Goal: Task Accomplishment & Management: Manage account settings

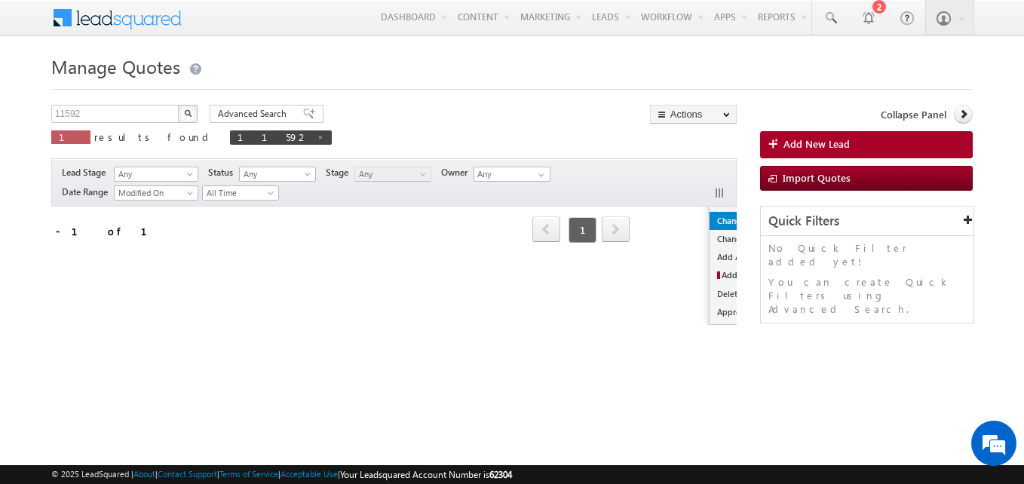
scroll to position [63, 93]
click at [724, 309] on link "Approve Quotation" at bounding box center [768, 312] width 89 height 18
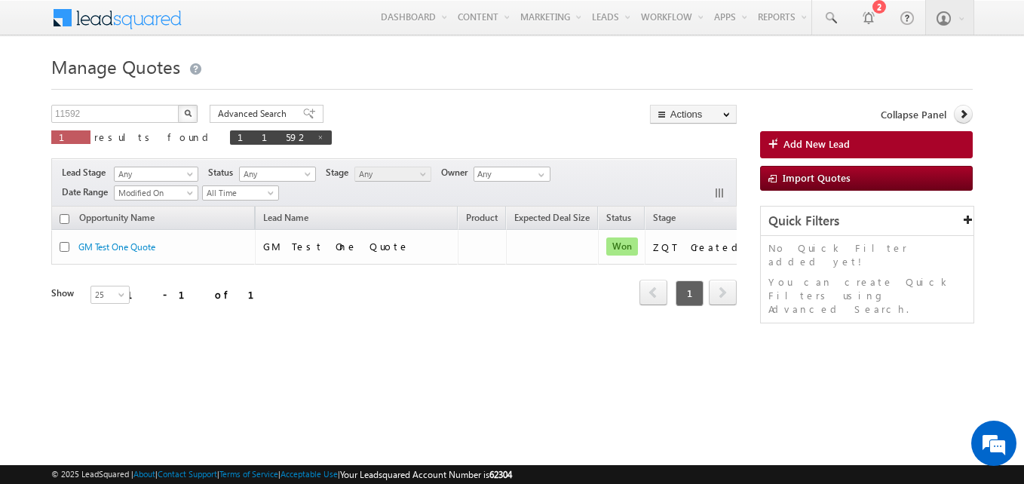
scroll to position [0, 125]
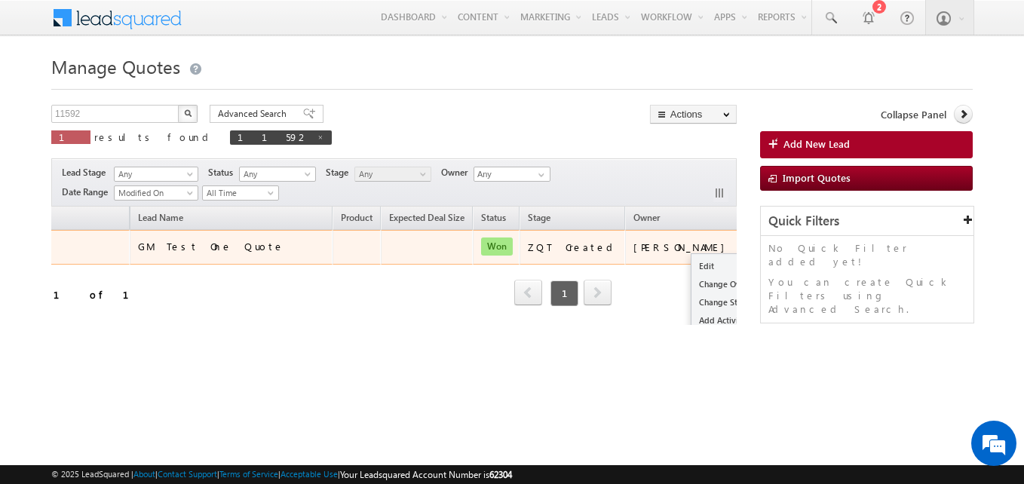
click at [691, 254] on ul "Edit Change Owner Change Stage Add Activity Add New Lead Delete Approve Quotati…" at bounding box center [736, 320] width 91 height 135
click at [691, 256] on ul "Edit Change Owner Change Stage Add Activity Add New Lead Delete Approve Quotati…" at bounding box center [736, 320] width 91 height 135
click at [692, 261] on link "Edit" at bounding box center [736, 266] width 89 height 18
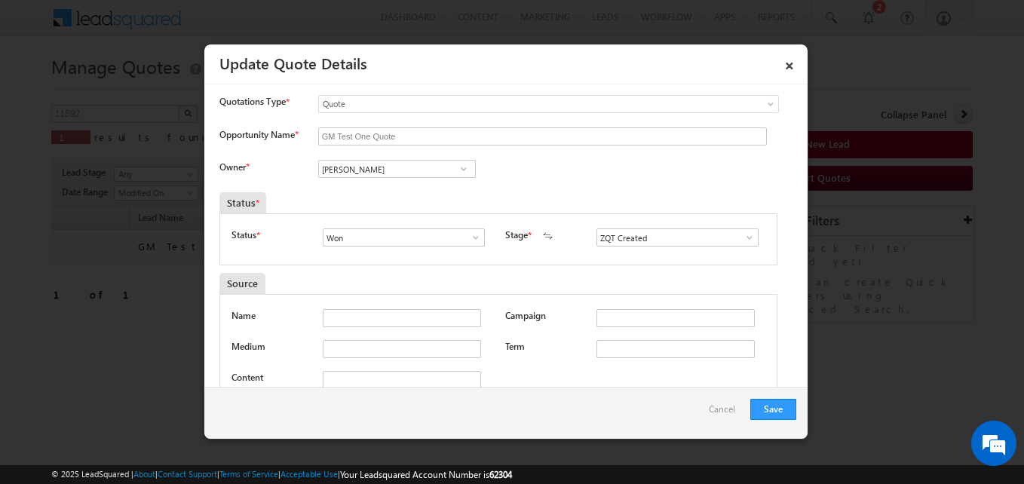
click at [474, 244] on span at bounding box center [475, 238] width 15 height 12
click at [389, 259] on link "Open" at bounding box center [403, 255] width 161 height 17
type input "Open"
click at [742, 241] on span at bounding box center [749, 238] width 15 height 12
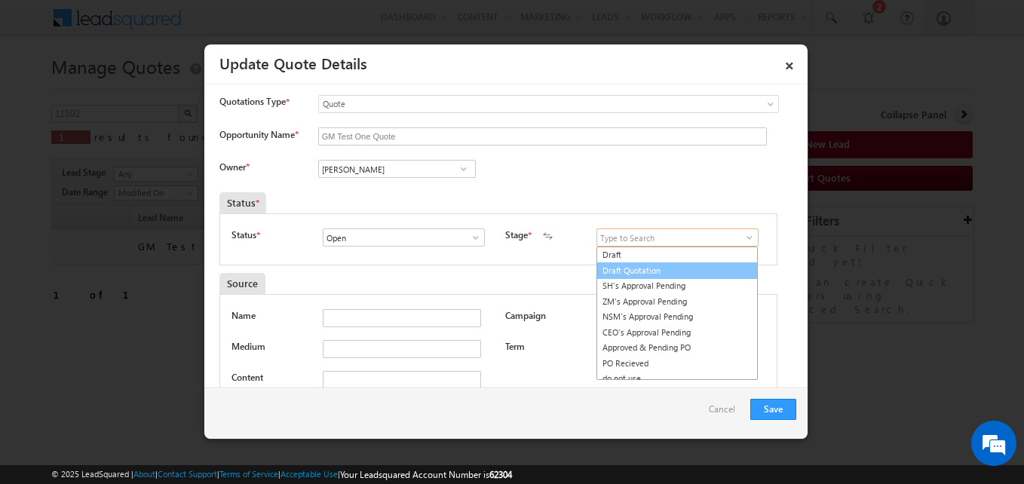
click at [644, 269] on link "Draft Quotation" at bounding box center [677, 271] width 161 height 17
type input "Draft Quotation"
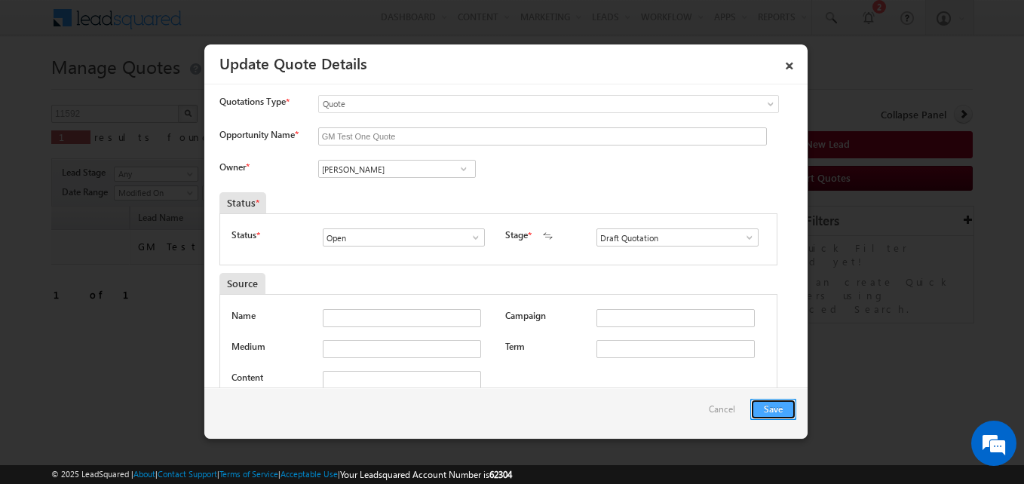
click at [772, 406] on button "Save" at bounding box center [774, 409] width 46 height 21
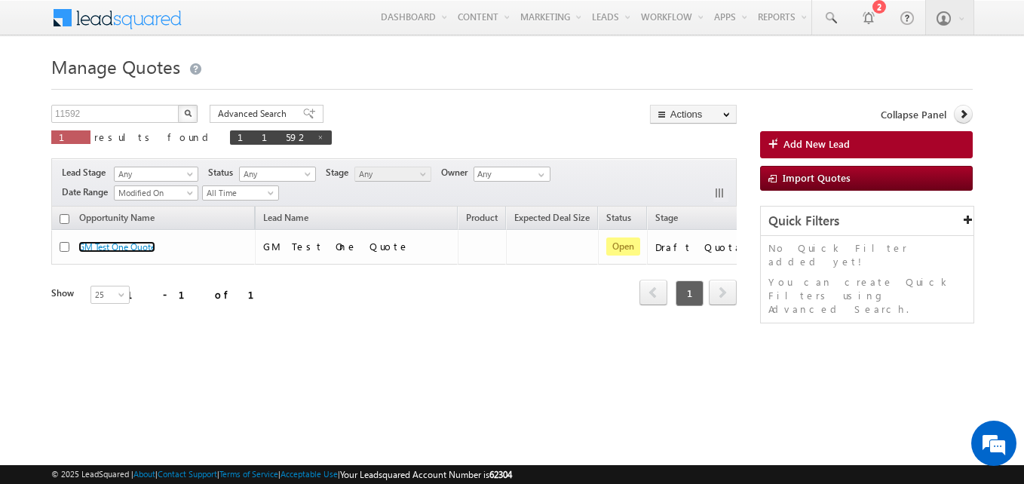
scroll to position [0, 143]
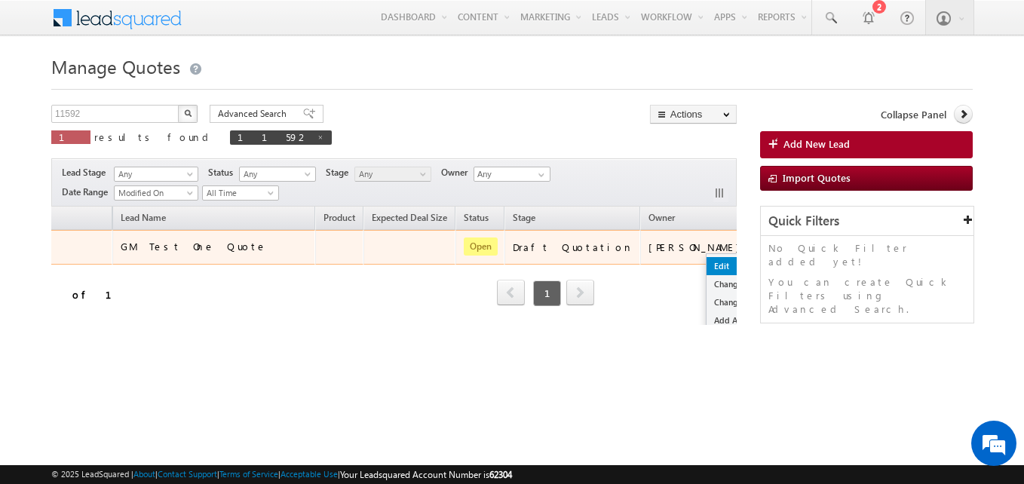
click at [707, 266] on link "Edit" at bounding box center [751, 266] width 89 height 18
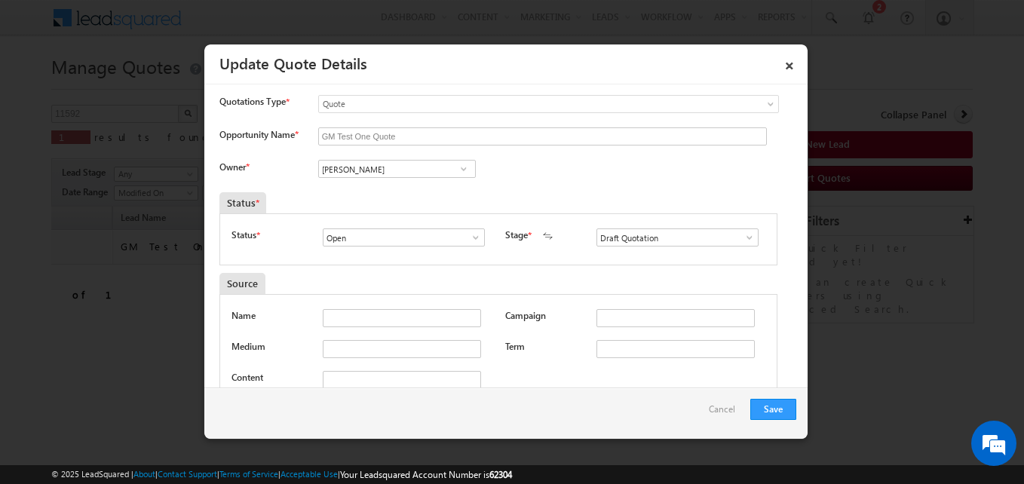
click at [462, 232] on link at bounding box center [471, 237] width 19 height 15
click at [640, 232] on input "Draft Quotation" at bounding box center [678, 238] width 162 height 18
click at [742, 235] on span at bounding box center [749, 238] width 15 height 12
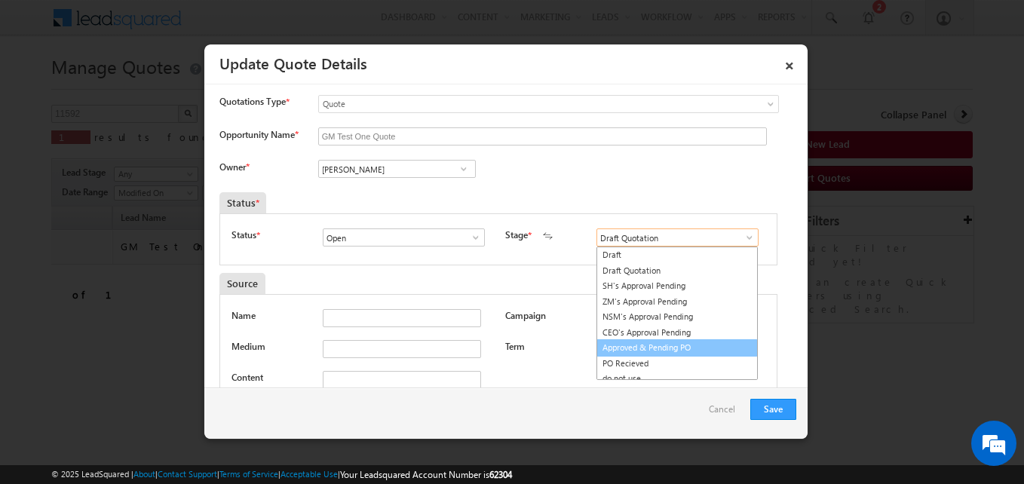
click at [633, 348] on link "Approved & Pending PO" at bounding box center [677, 347] width 161 height 17
type input "Approved & Pending PO"
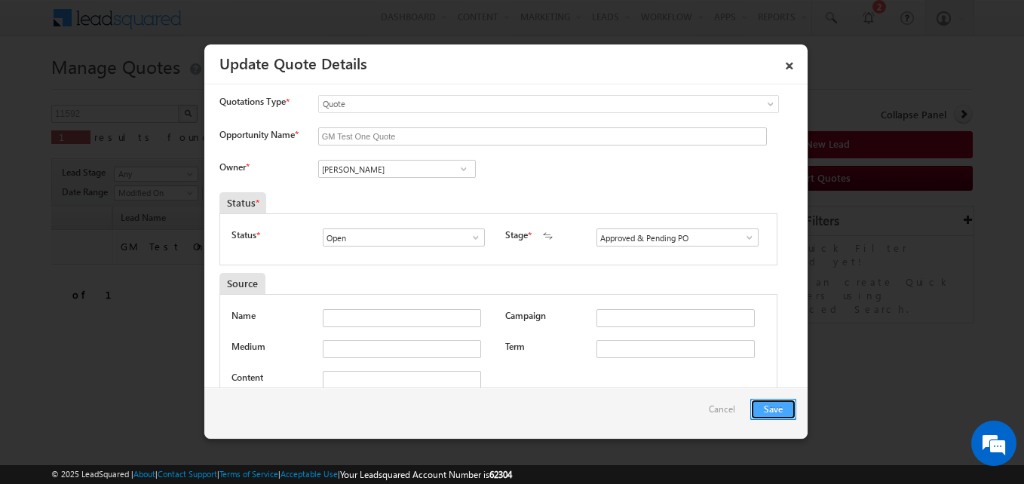
click at [772, 401] on button "Save" at bounding box center [774, 409] width 46 height 21
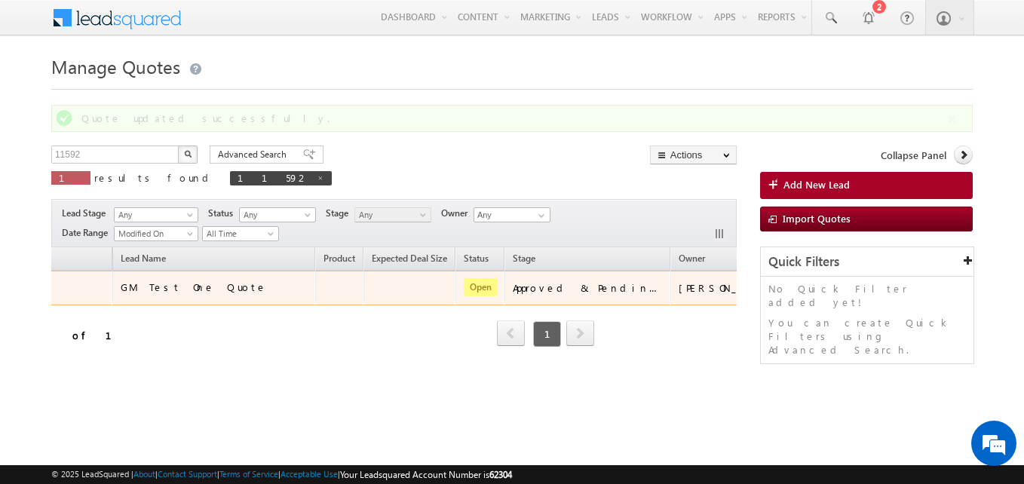
scroll to position [0, 0]
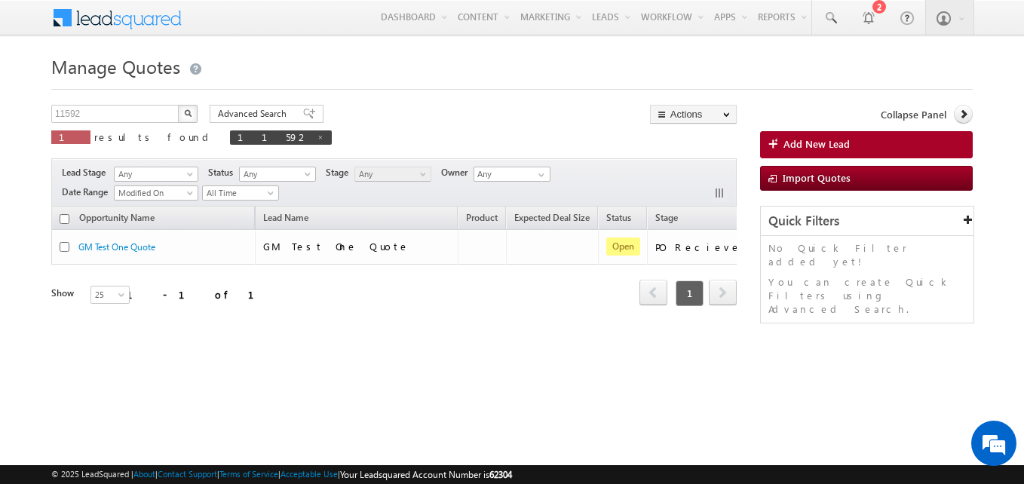
click at [63, 220] on input "checkbox" at bounding box center [65, 219] width 10 height 10
checkbox input "true"
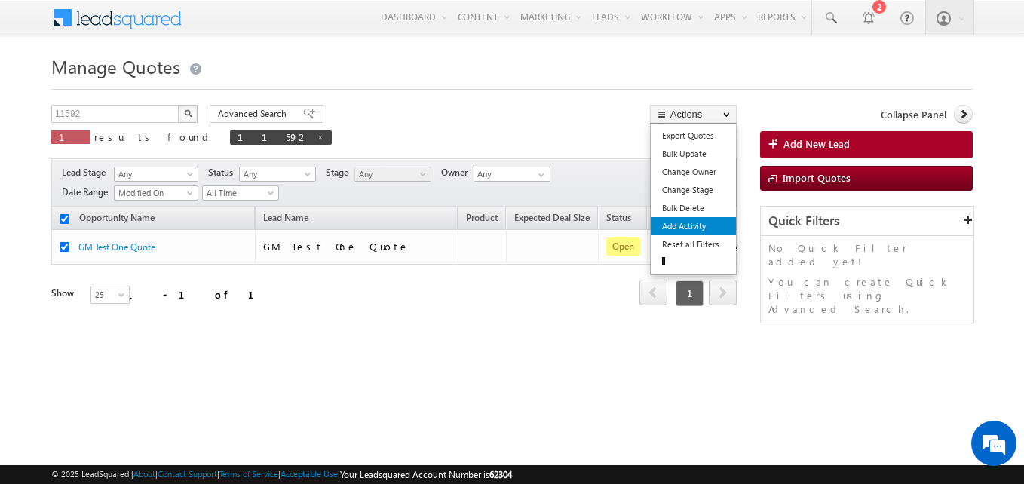
click at [693, 232] on link "Add Activity" at bounding box center [693, 226] width 85 height 18
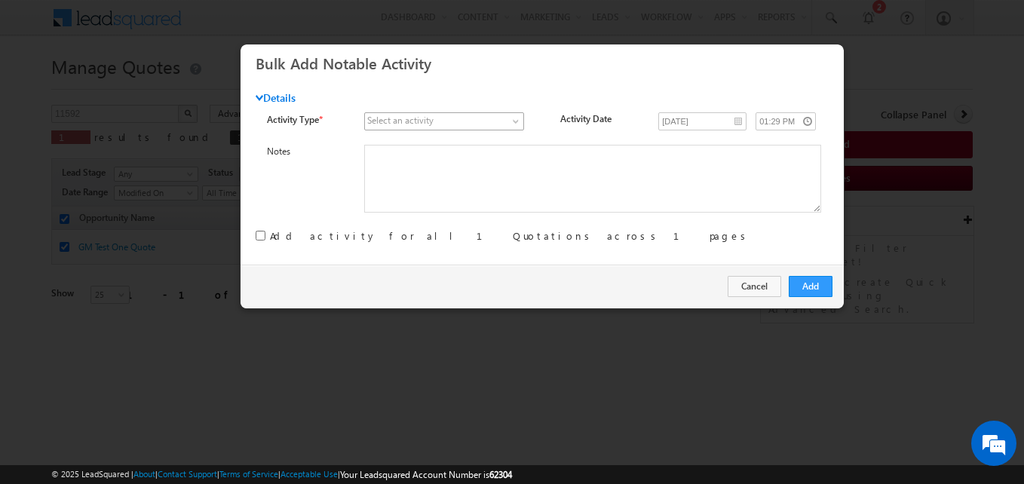
click at [511, 125] on span at bounding box center [517, 124] width 12 height 12
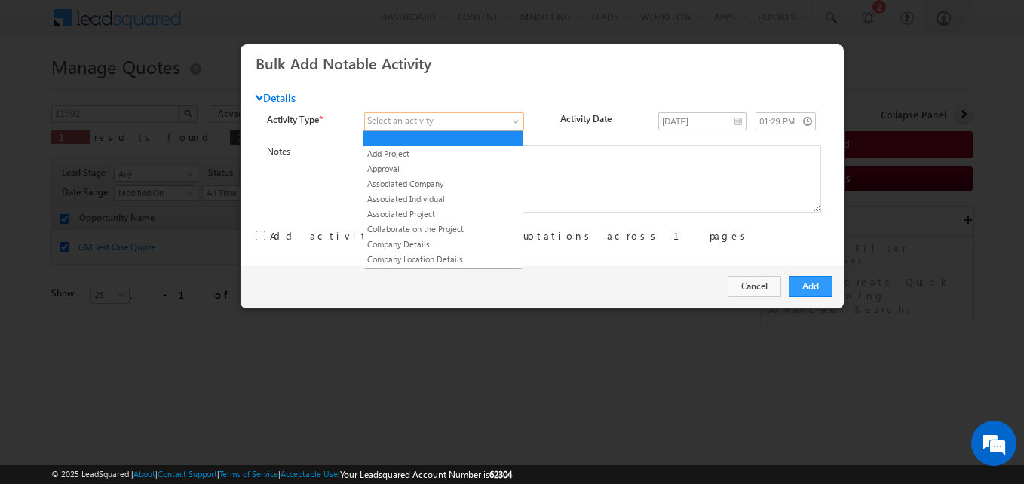
scroll to position [299, 0]
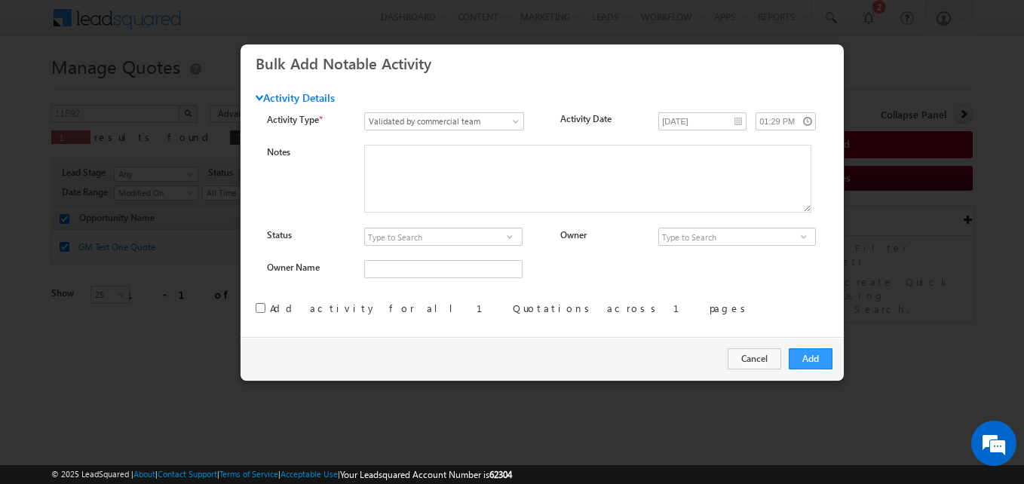
drag, startPoint x: 502, startPoint y: 232, endPoint x: 461, endPoint y: 237, distance: 41.1
click at [502, 232] on span at bounding box center [509, 237] width 15 height 12
click at [422, 253] on link "Approved" at bounding box center [443, 254] width 158 height 17
type input "Approved"
click at [702, 227] on div "Notes Status" at bounding box center [553, 219] width 573 height 148
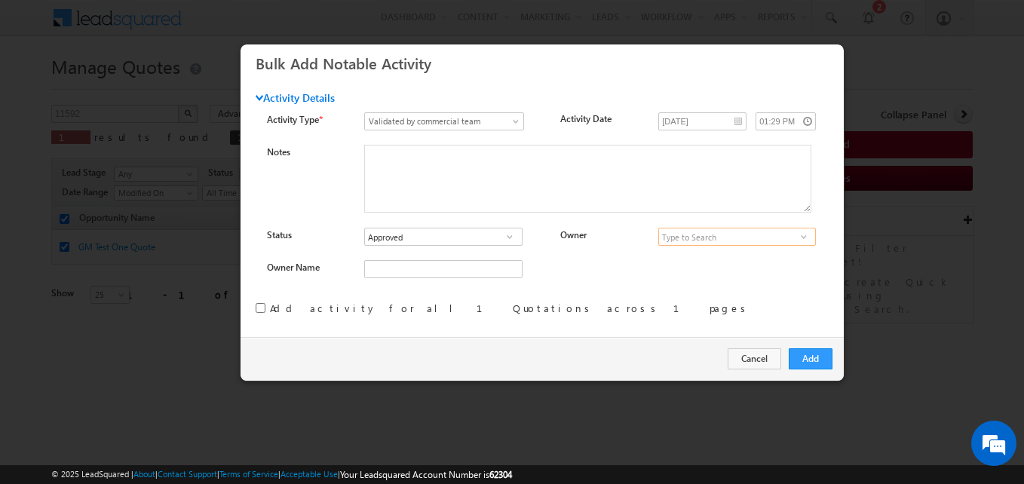
click at [702, 230] on input at bounding box center [738, 237] width 158 height 18
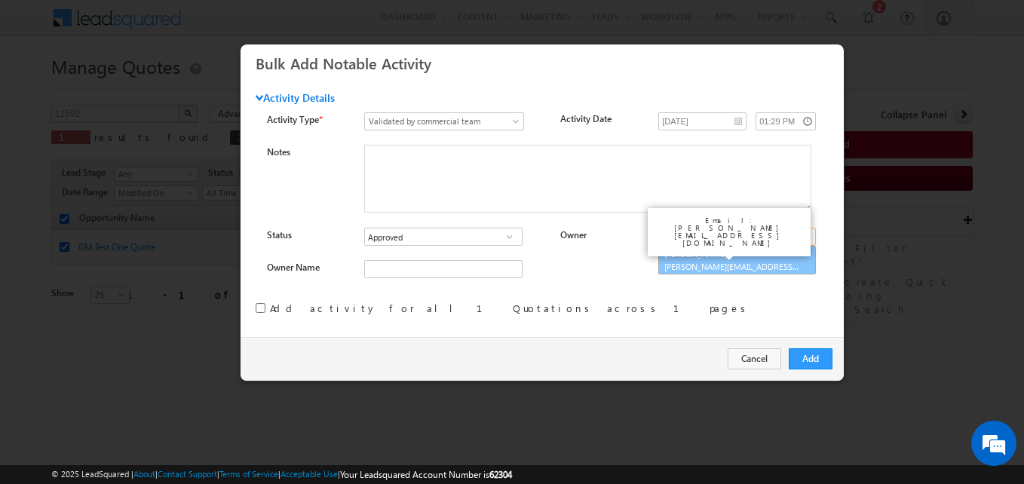
click at [691, 272] on link "Yatendra Kumar yatendra.kumar_test@hindware.co.in" at bounding box center [738, 260] width 158 height 29
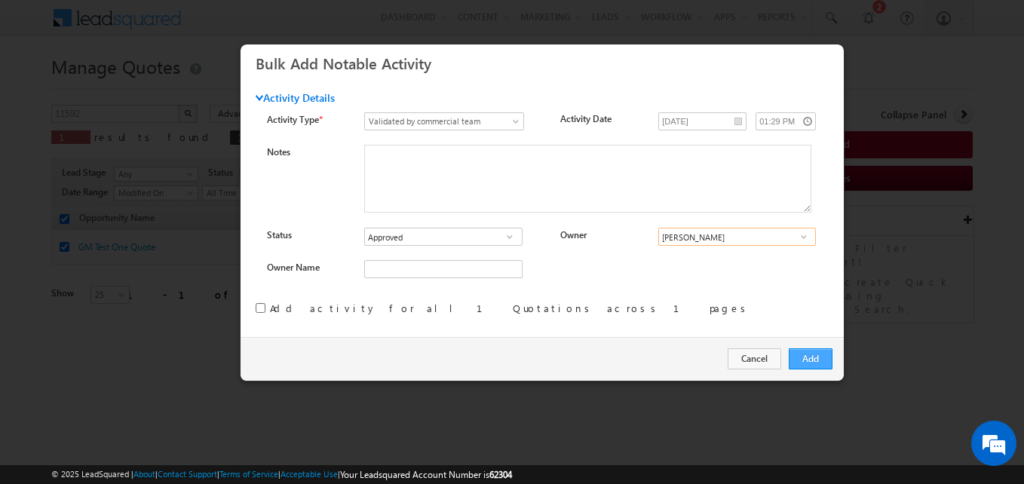
type input "[PERSON_NAME]"
click at [813, 359] on button "Add" at bounding box center [811, 359] width 44 height 21
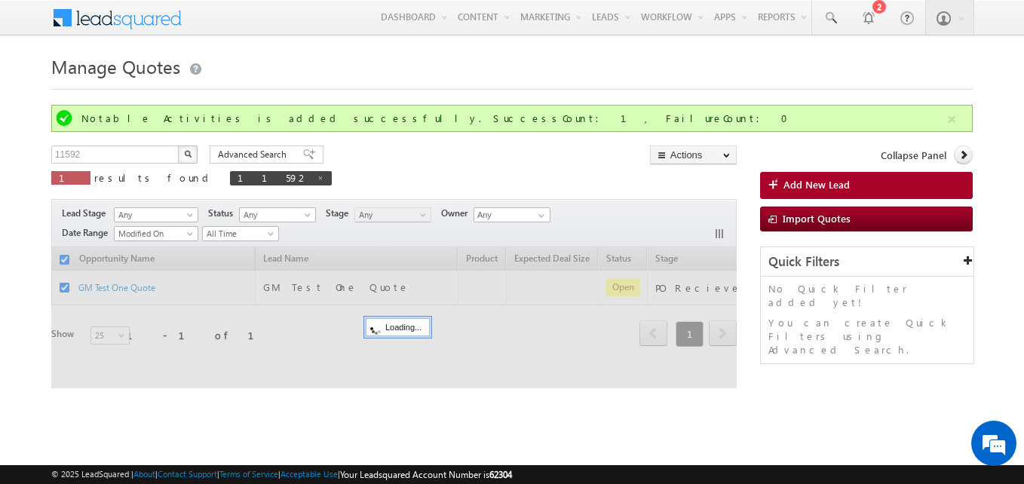
checkbox input "false"
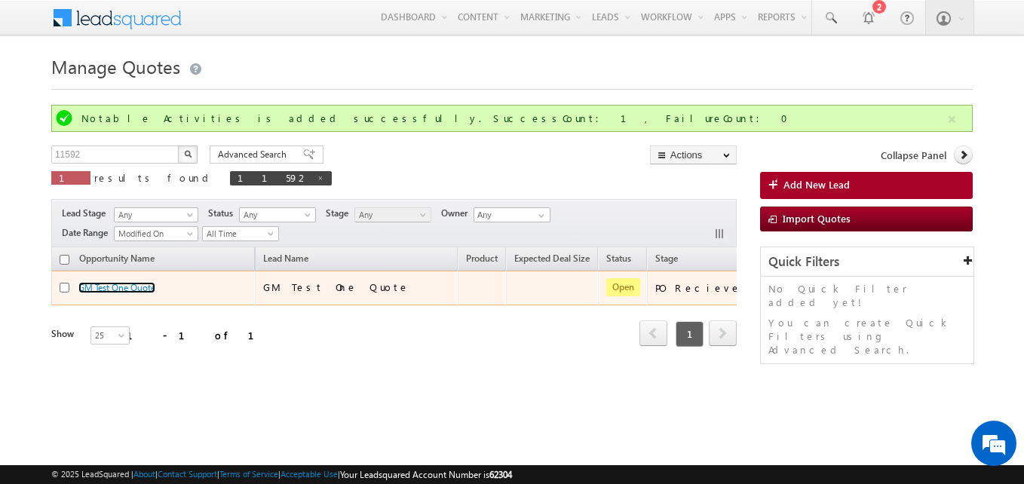
scroll to position [0, 128]
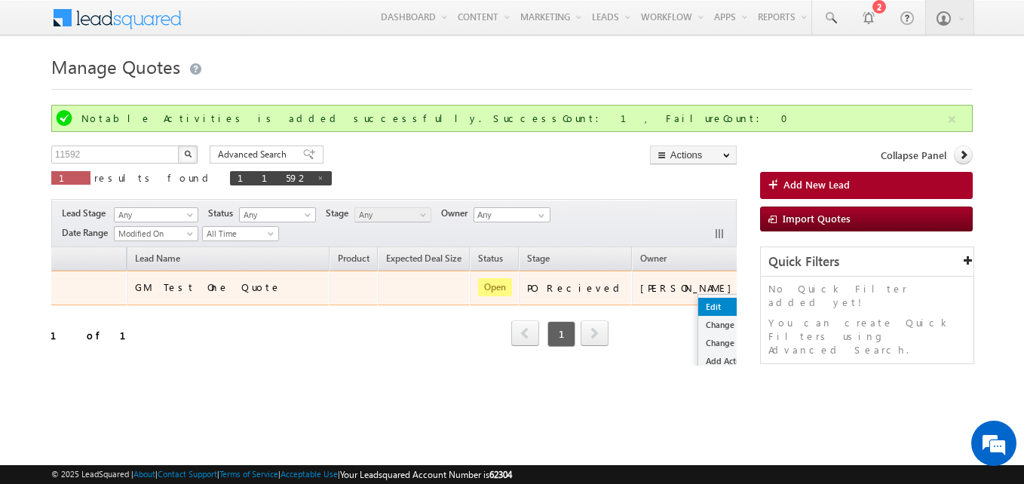
click at [699, 306] on link "Edit" at bounding box center [743, 307] width 89 height 18
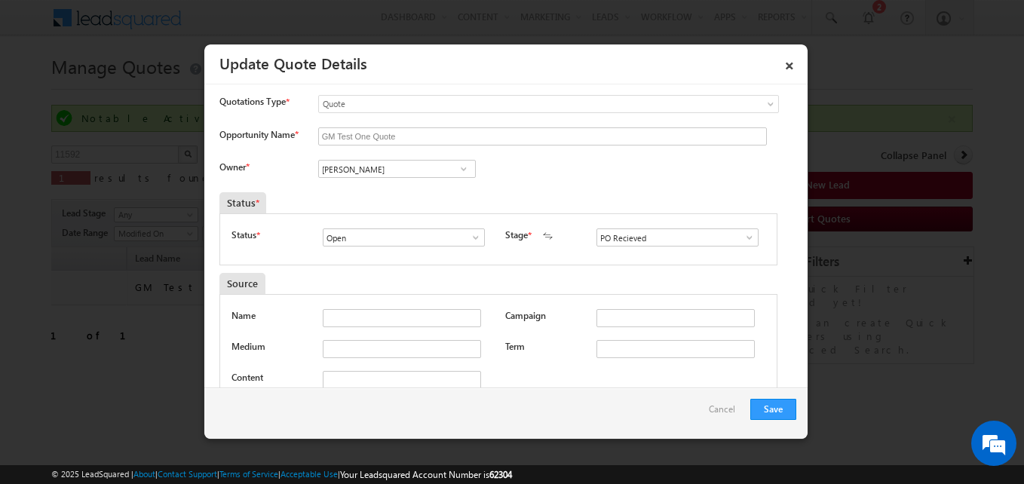
click at [742, 238] on span at bounding box center [749, 238] width 15 height 12
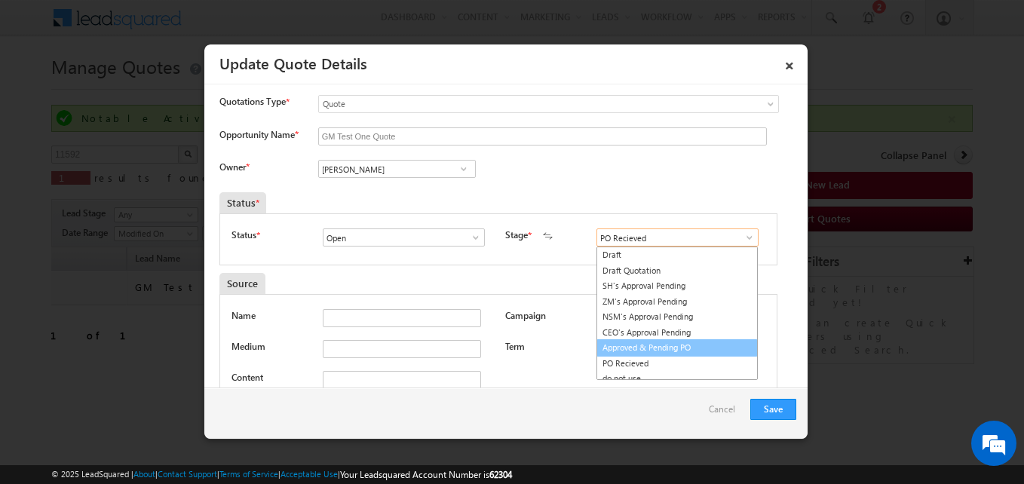
click at [647, 352] on link "Approved & Pending PO" at bounding box center [677, 347] width 161 height 17
type input "Approved & Pending PO"
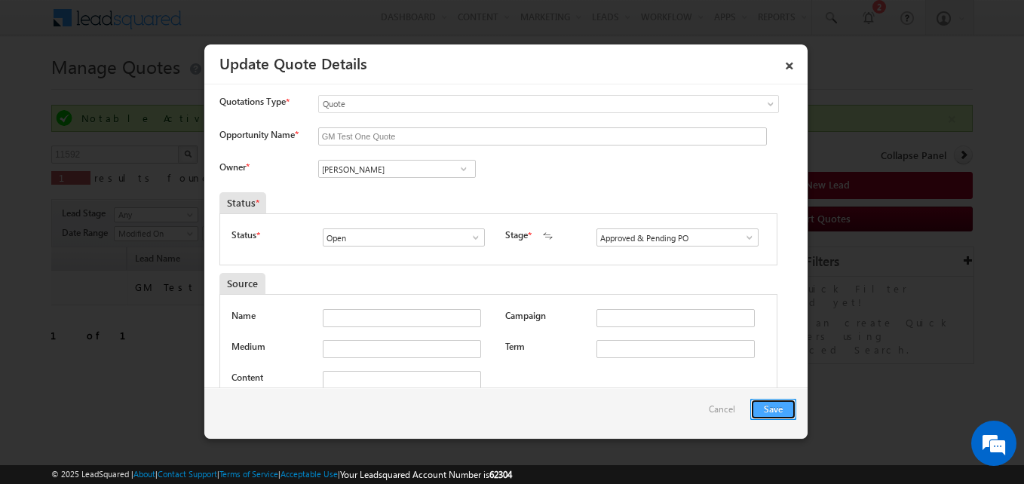
click at [763, 407] on button "Save" at bounding box center [774, 409] width 46 height 21
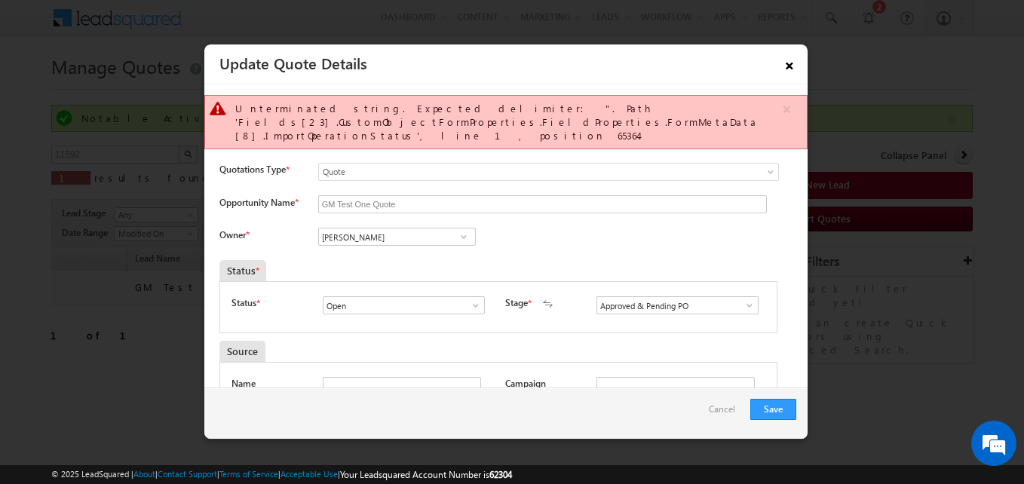
click at [790, 73] on link "×" at bounding box center [790, 63] width 26 height 26
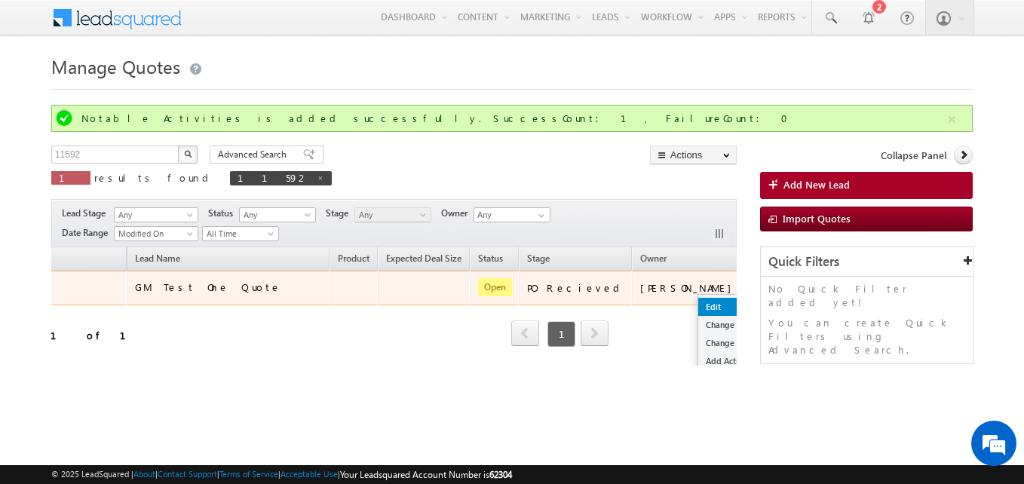
click at [699, 305] on link "Edit" at bounding box center [743, 307] width 89 height 18
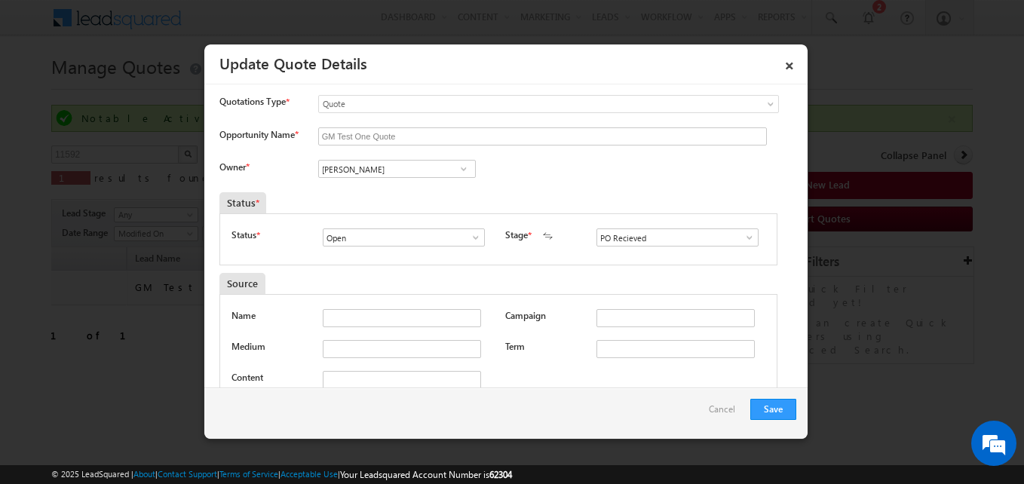
click at [742, 241] on span at bounding box center [749, 238] width 15 height 12
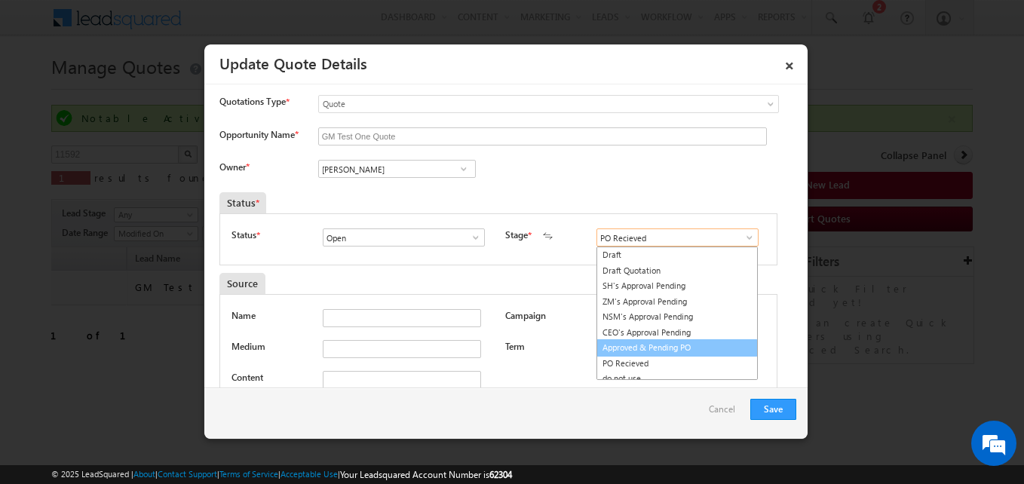
click at [665, 344] on link "Approved & Pending PO" at bounding box center [677, 347] width 161 height 17
type input "Approved & Pending PO"
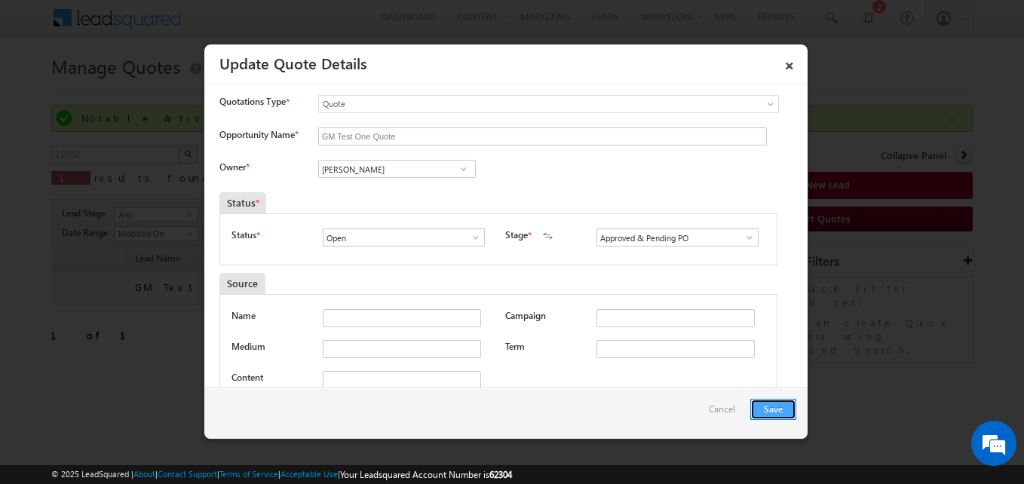
click at [766, 410] on button "Save" at bounding box center [774, 409] width 46 height 21
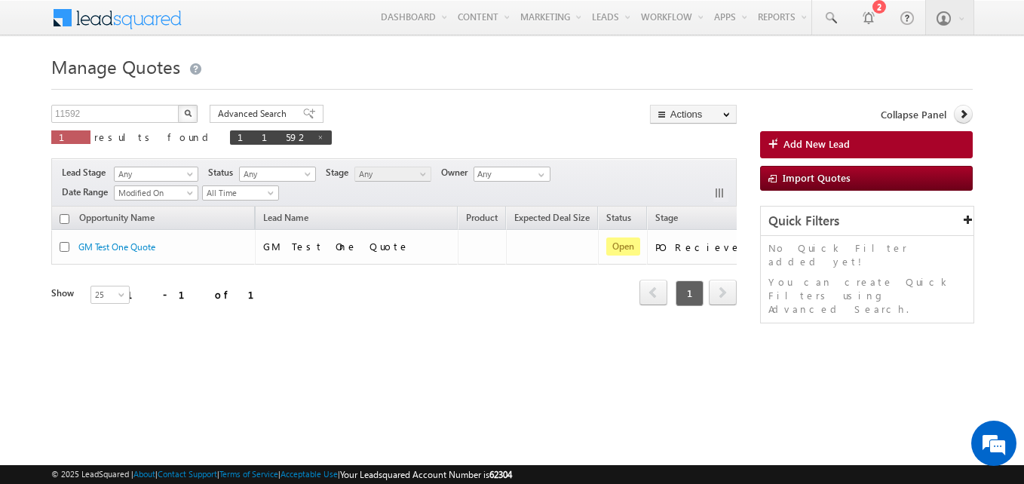
click at [62, 225] on th "Opportunity Name" at bounding box center [153, 218] width 204 height 23
click at [67, 222] on input "checkbox" at bounding box center [65, 219] width 10 height 10
checkbox input "true"
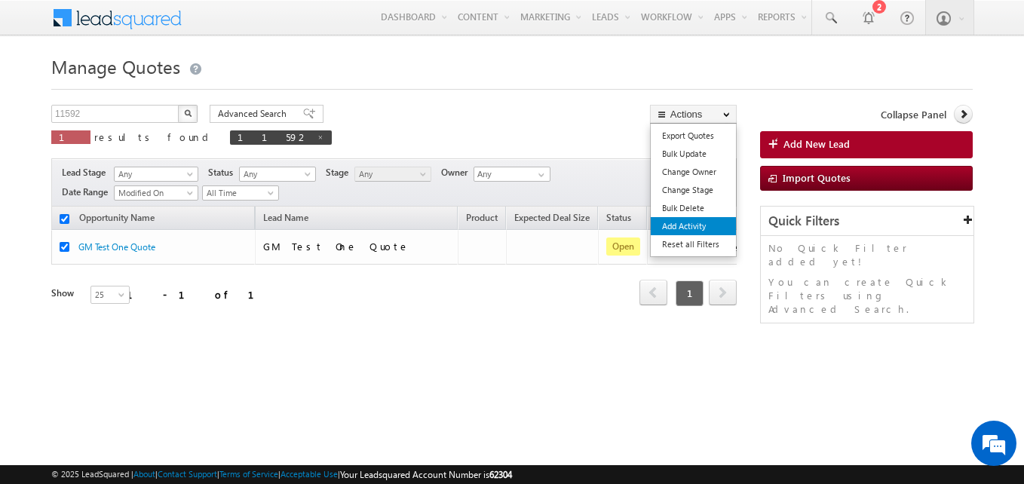
click at [695, 226] on link "Add Activity" at bounding box center [693, 226] width 85 height 18
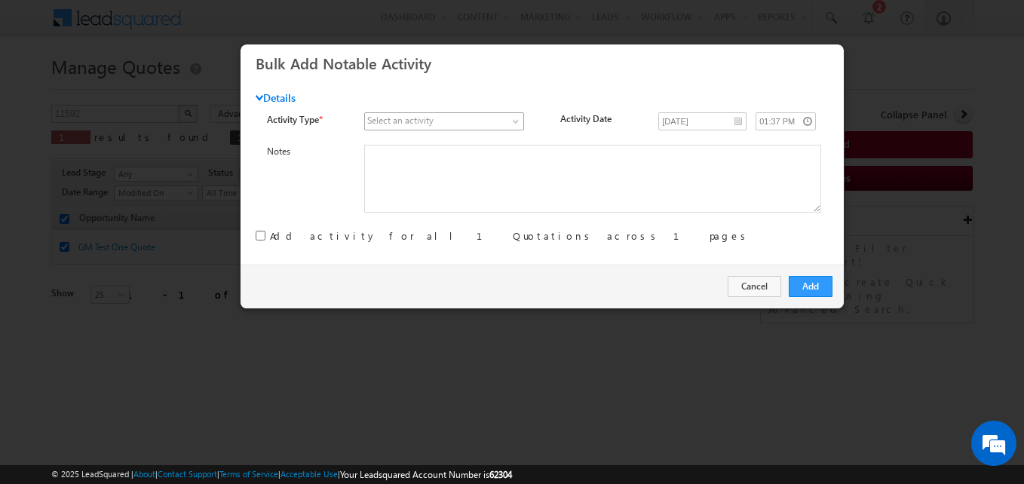
click at [513, 121] on span at bounding box center [517, 124] width 12 height 12
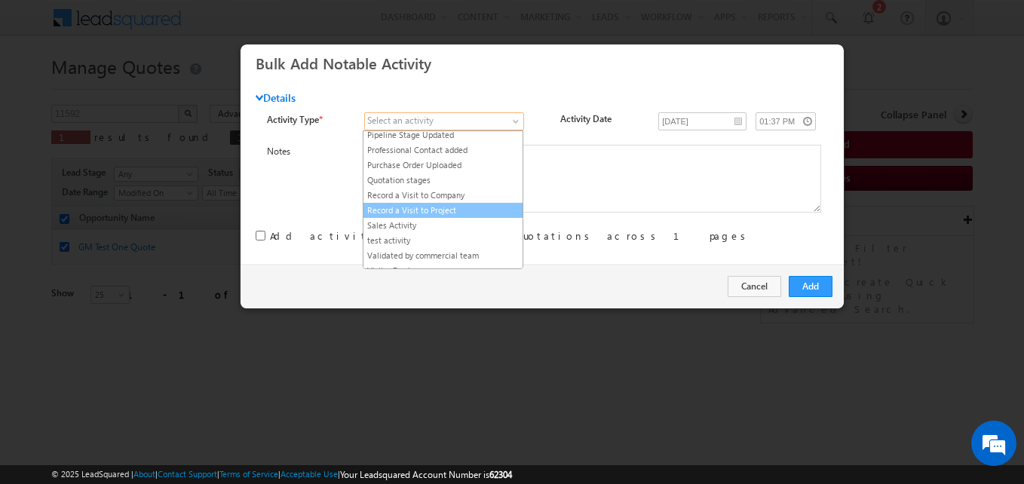
scroll to position [299, 0]
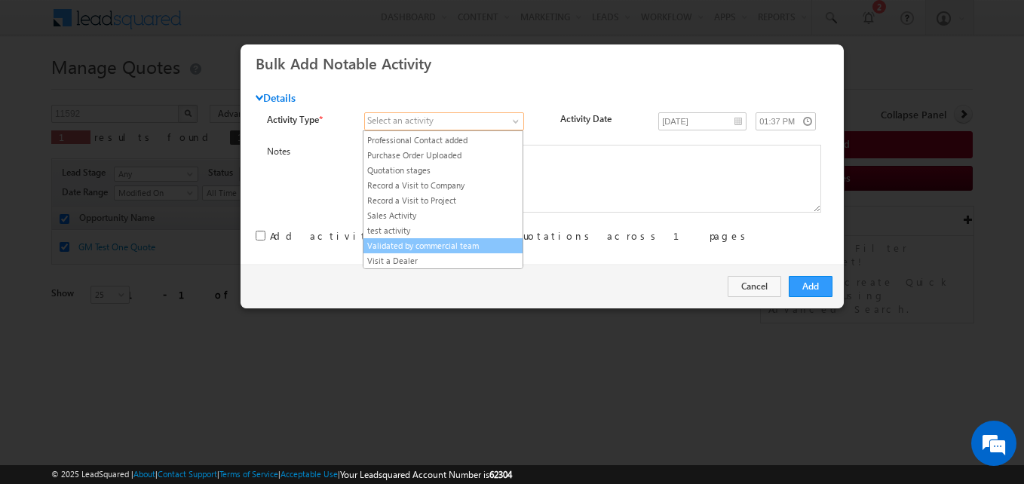
click at [425, 245] on link "Validated by commercial team" at bounding box center [443, 246] width 159 height 14
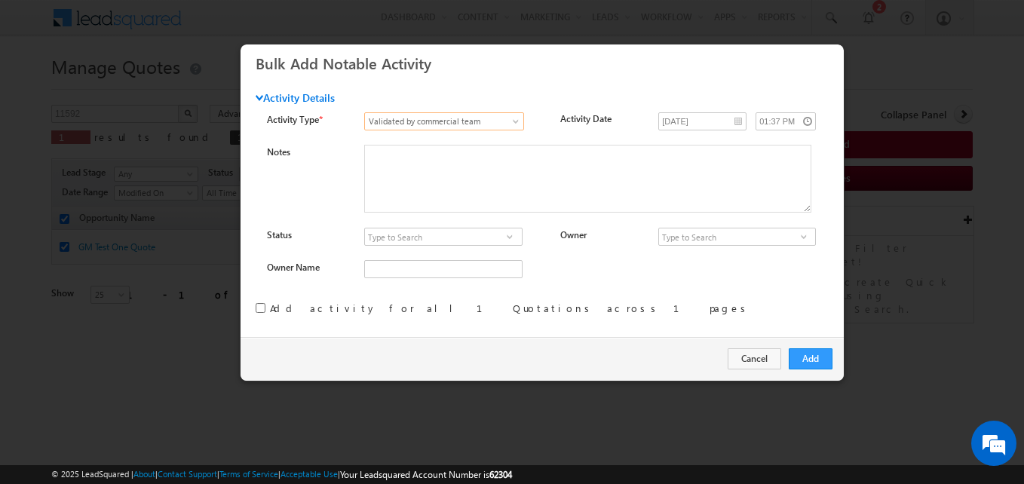
click at [511, 237] on span at bounding box center [509, 237] width 15 height 12
click at [406, 255] on link "Approved" at bounding box center [443, 254] width 158 height 17
type input "Approved"
click at [692, 236] on input at bounding box center [738, 237] width 158 height 18
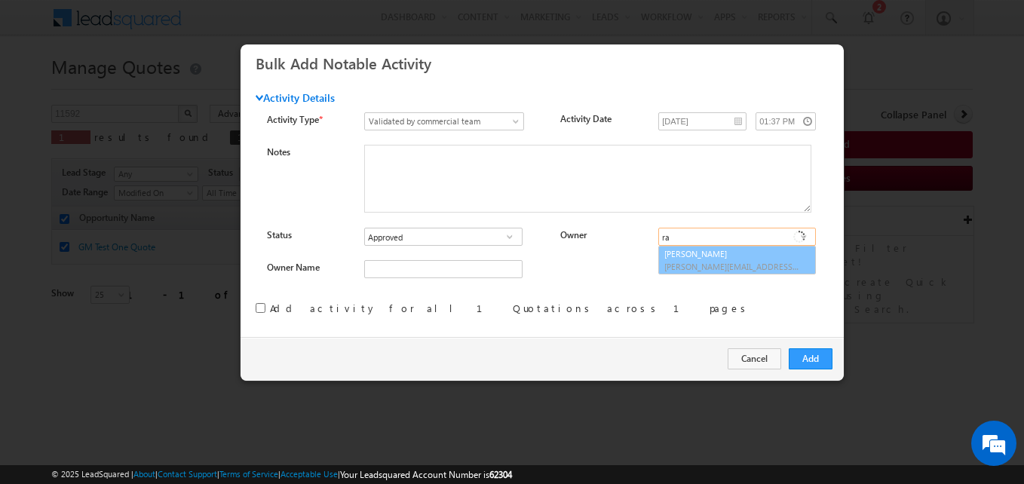
type input "r"
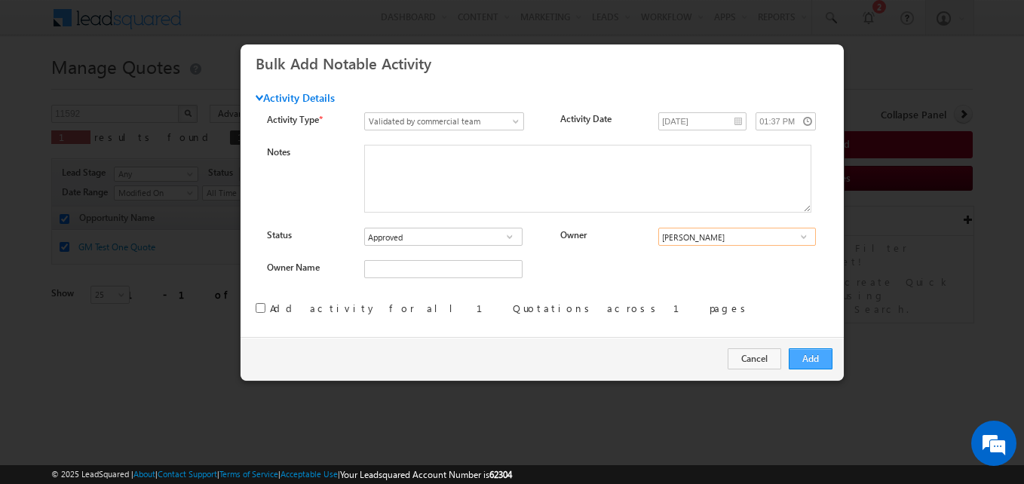
type input "[PERSON_NAME]"
click at [800, 358] on button "Add" at bounding box center [811, 359] width 44 height 21
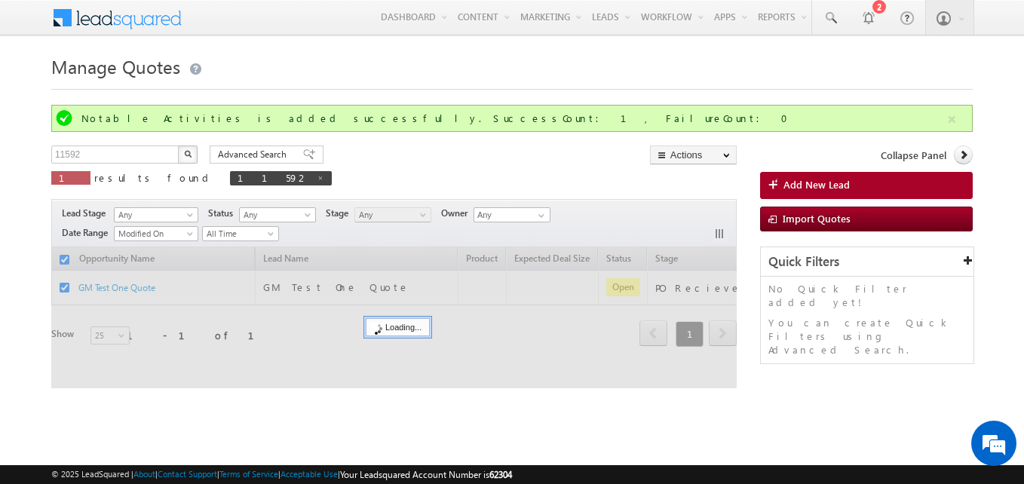
checkbox input "false"
